Goal: Task Accomplishment & Management: Complete application form

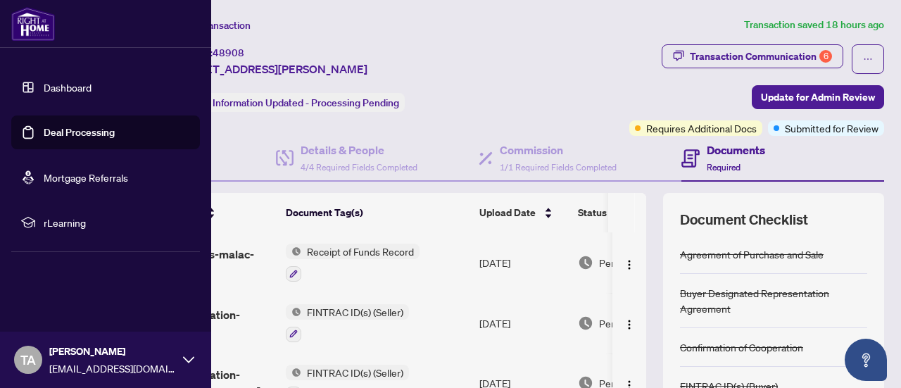
click at [52, 135] on link "Deal Processing" at bounding box center [79, 132] width 71 height 13
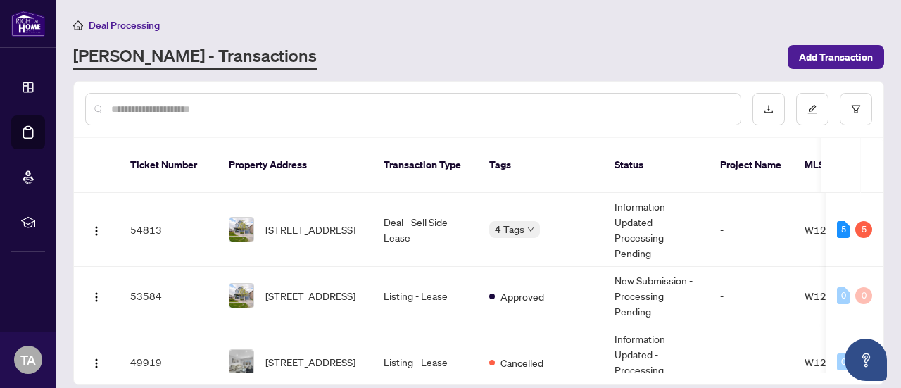
drag, startPoint x: 883, startPoint y: 186, endPoint x: 886, endPoint y: 201, distance: 14.9
click at [886, 201] on main "Deal Processing [PERSON_NAME] - Transactions Add Transaction Ticket Number Prop…" at bounding box center [478, 194] width 845 height 388
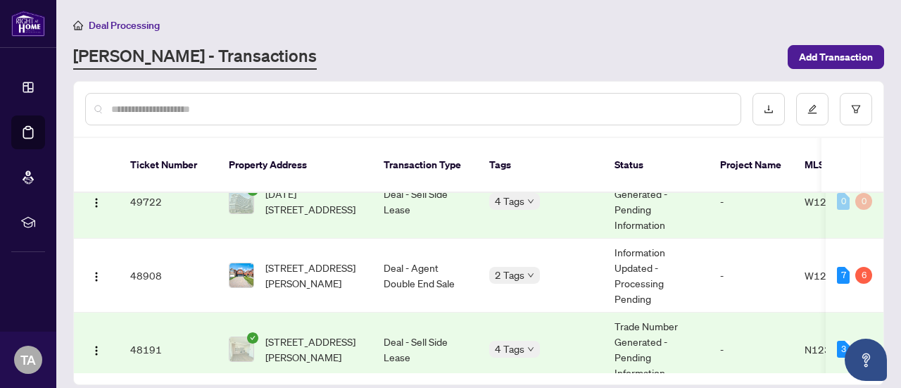
scroll to position [245, 0]
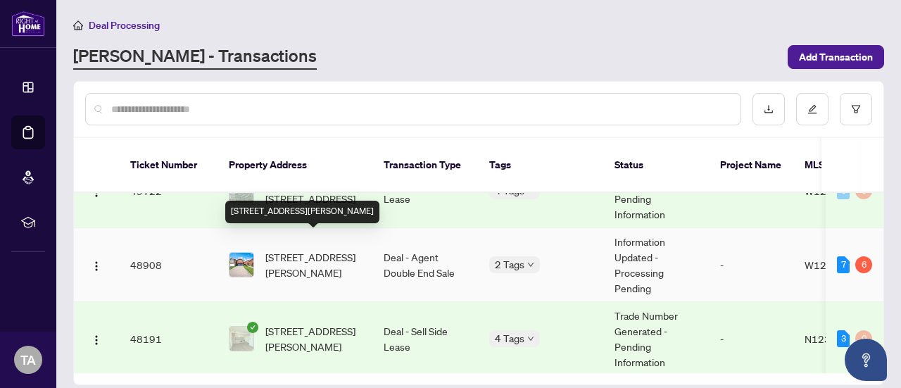
click at [325, 249] on span "[STREET_ADDRESS][PERSON_NAME]" at bounding box center [313, 264] width 96 height 31
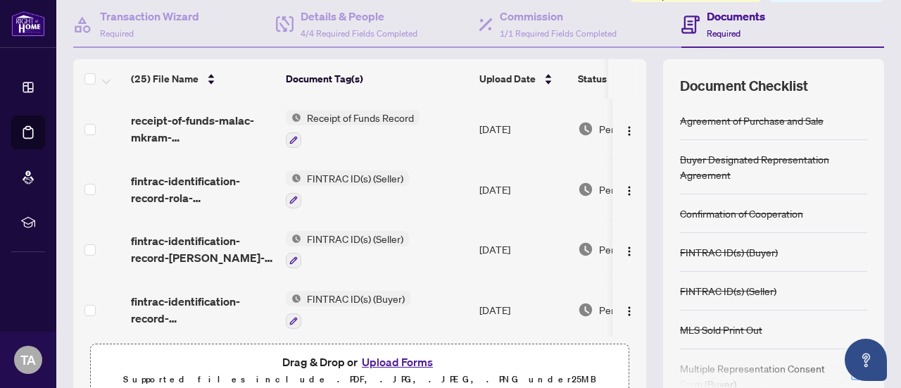
scroll to position [199, 0]
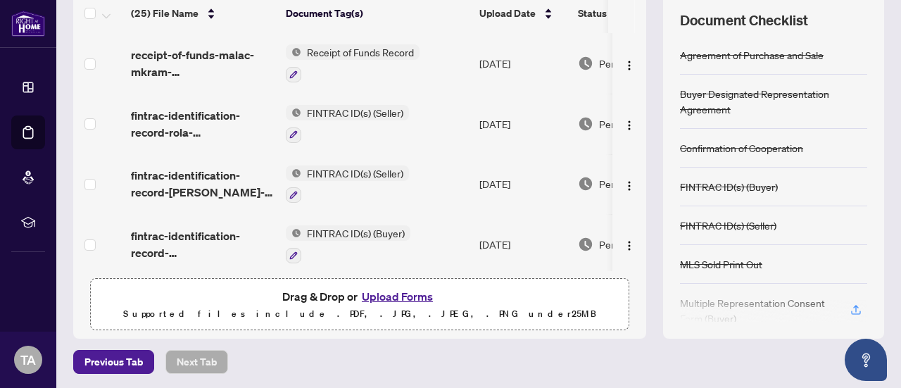
click at [391, 293] on button "Upload Forms" at bounding box center [398, 296] width 80 height 18
click at [400, 296] on button "Upload Forms" at bounding box center [398, 296] width 80 height 18
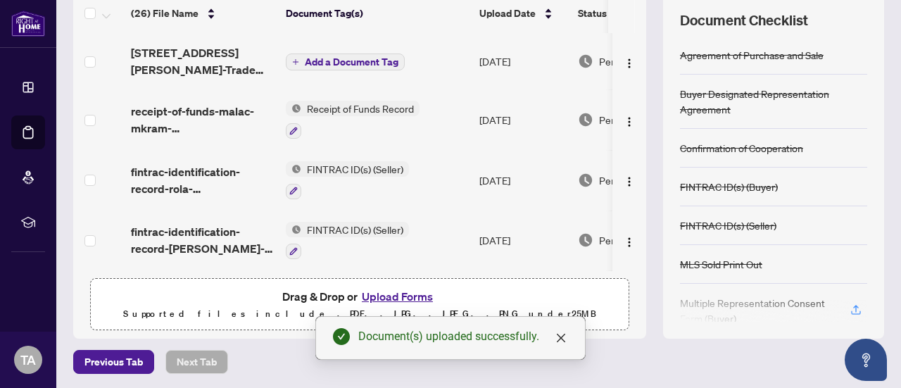
click at [340, 61] on span "Add a Document Tag" at bounding box center [352, 62] width 94 height 10
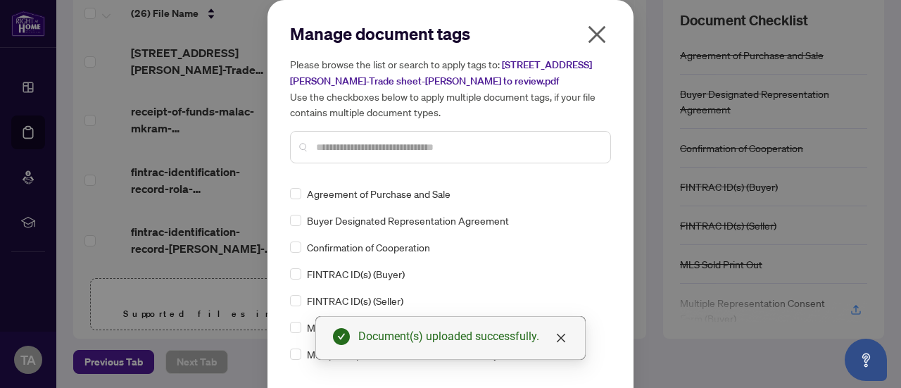
click at [353, 156] on div at bounding box center [450, 147] width 321 height 32
click at [349, 154] on div at bounding box center [450, 147] width 321 height 32
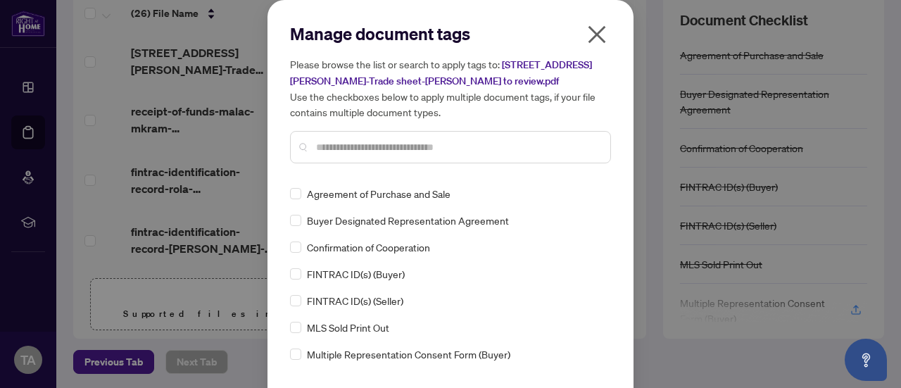
click at [346, 149] on input "text" at bounding box center [457, 146] width 283 height 15
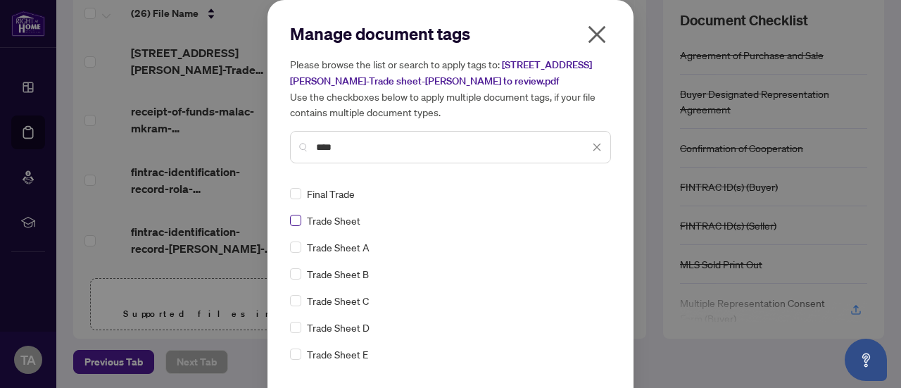
type input "****"
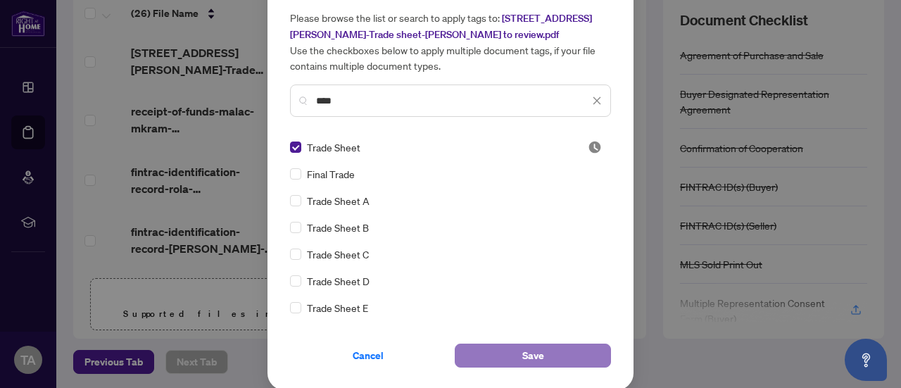
click at [538, 351] on button "Save" at bounding box center [533, 356] width 156 height 24
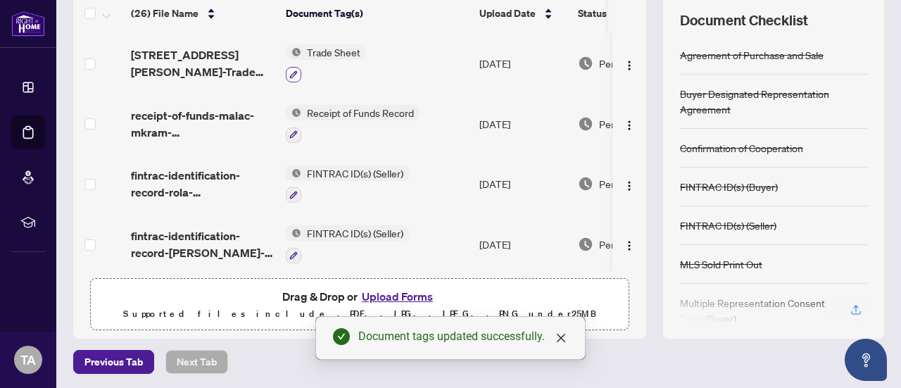
click at [294, 70] on icon "button" at bounding box center [293, 74] width 8 height 8
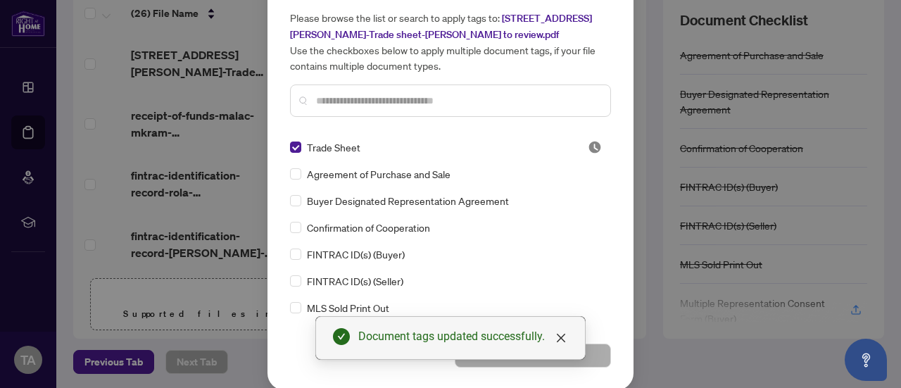
click at [370, 108] on input "text" at bounding box center [457, 100] width 283 height 15
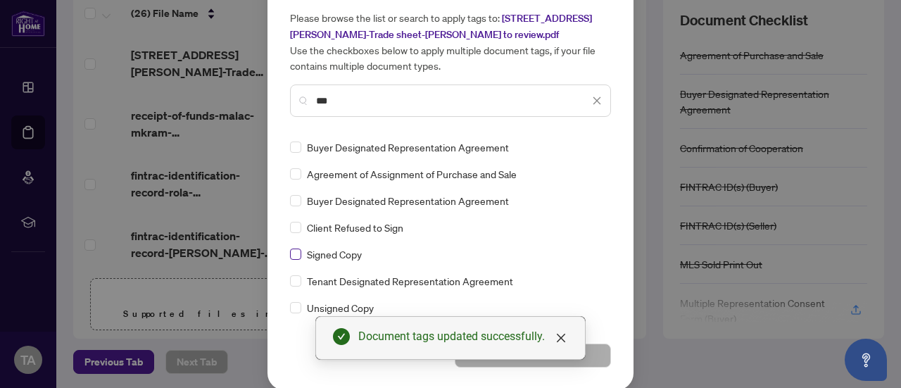
type input "***"
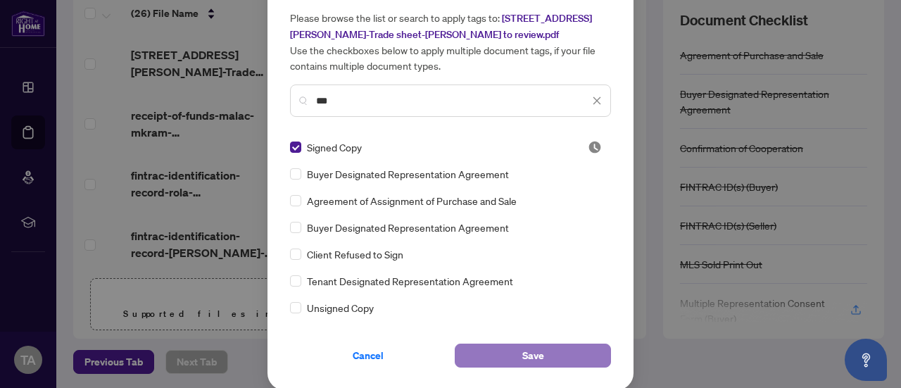
click at [537, 355] on span "Save" at bounding box center [533, 355] width 22 height 23
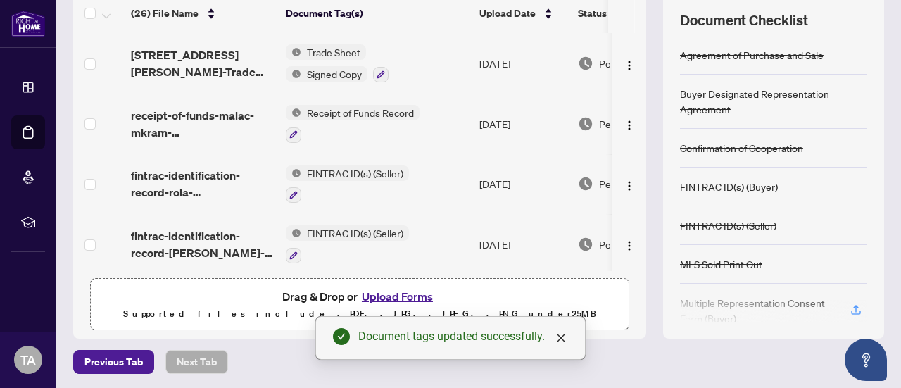
scroll to position [0, 0]
click at [565, 339] on icon "close" at bounding box center [560, 337] width 11 height 11
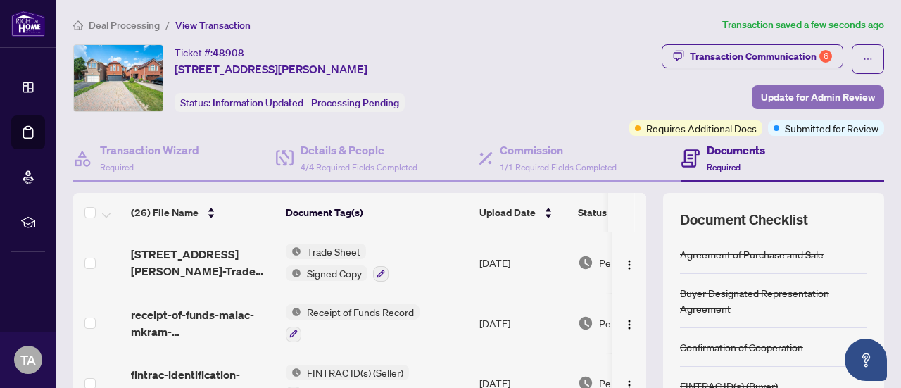
click at [779, 101] on span "Update for Admin Review" at bounding box center [818, 97] width 114 height 23
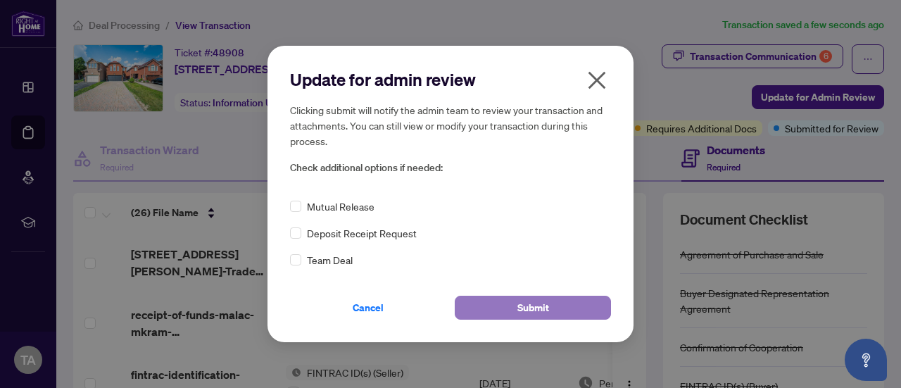
click at [543, 303] on span "Submit" at bounding box center [533, 307] width 32 height 23
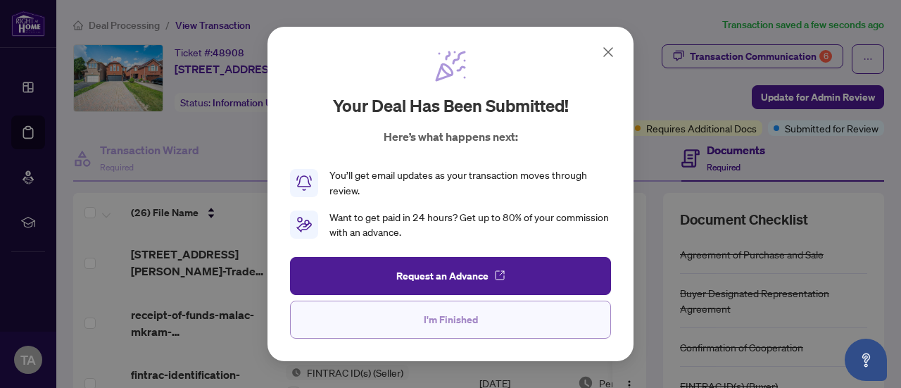
click at [474, 316] on span "I'm Finished" at bounding box center [451, 319] width 54 height 23
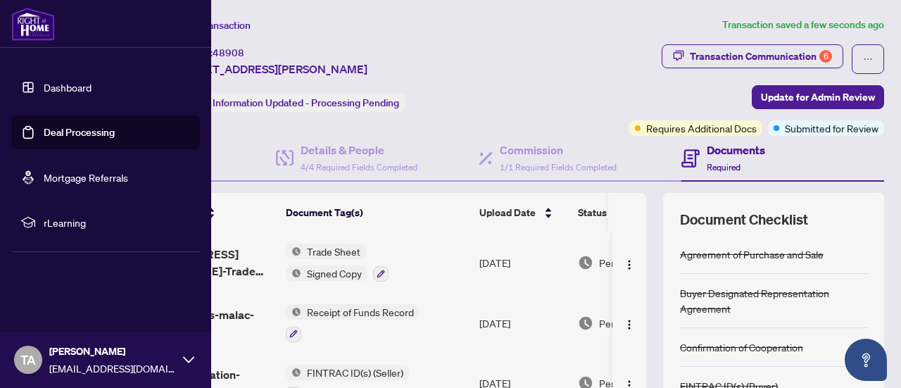
click at [49, 126] on link "Deal Processing" at bounding box center [79, 132] width 71 height 13
